Goal: Task Accomplishment & Management: Manage account settings

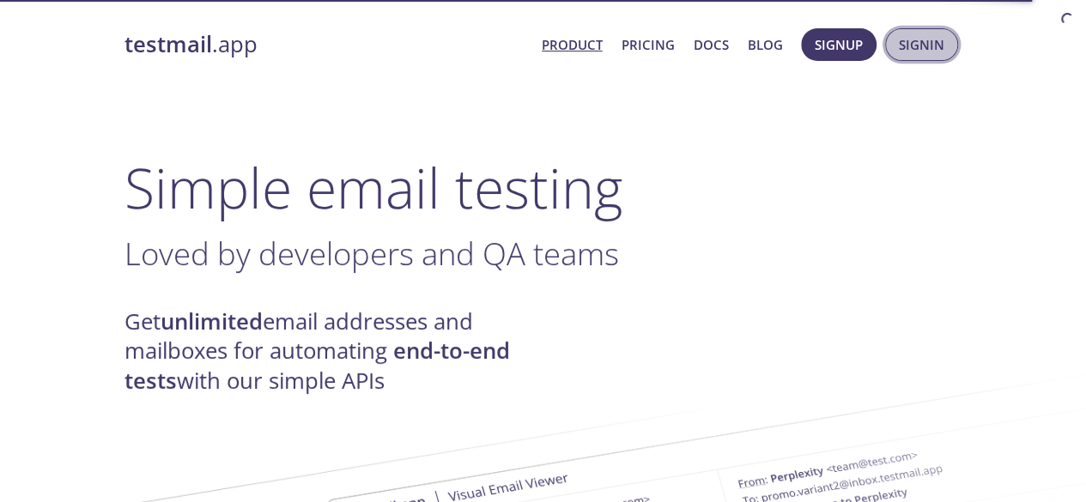
click at [924, 46] on span "Signin" at bounding box center [921, 44] width 45 height 22
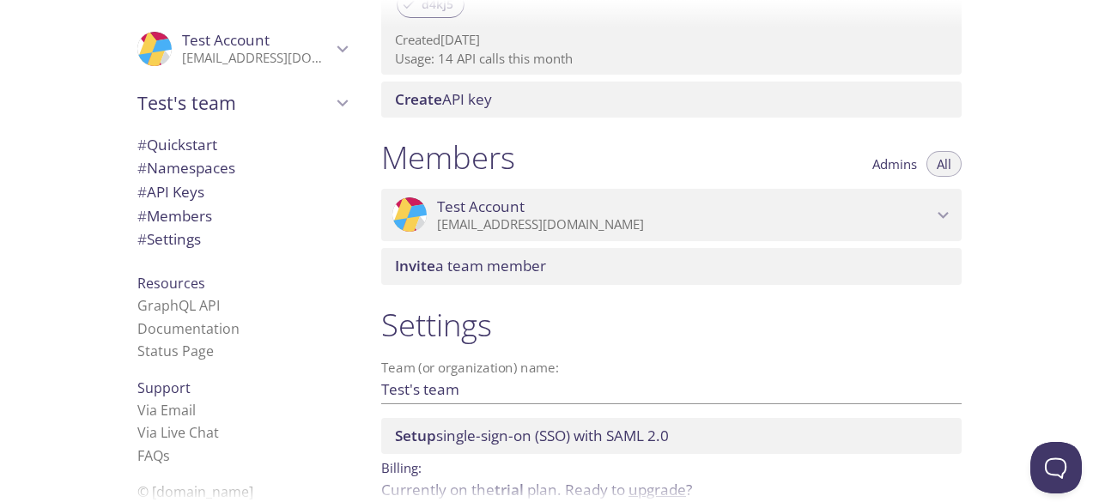
scroll to position [687, 0]
